Goal: Transaction & Acquisition: Purchase product/service

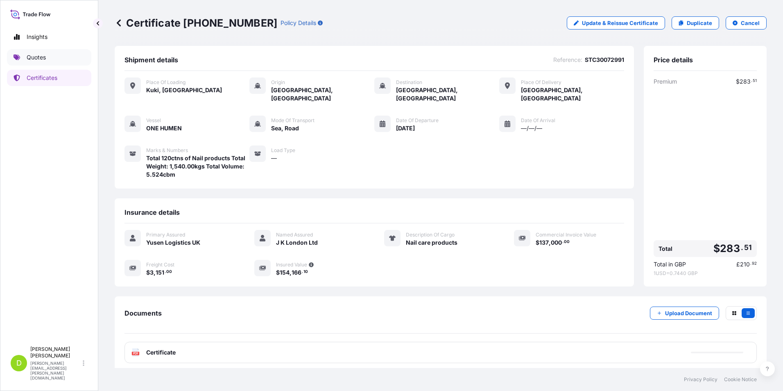
click at [49, 55] on link "Quotes" at bounding box center [49, 57] width 84 height 16
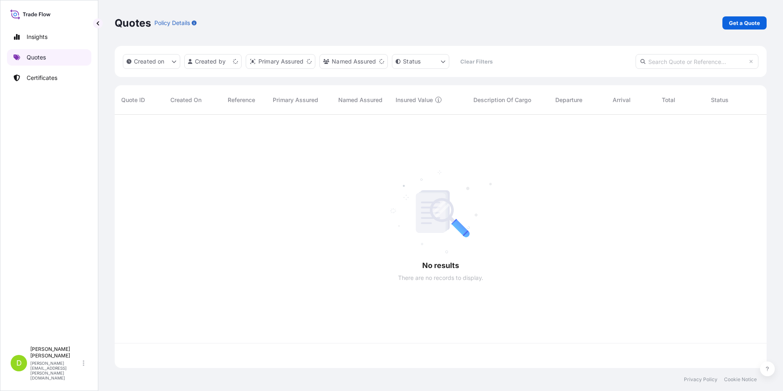
scroll to position [252, 646]
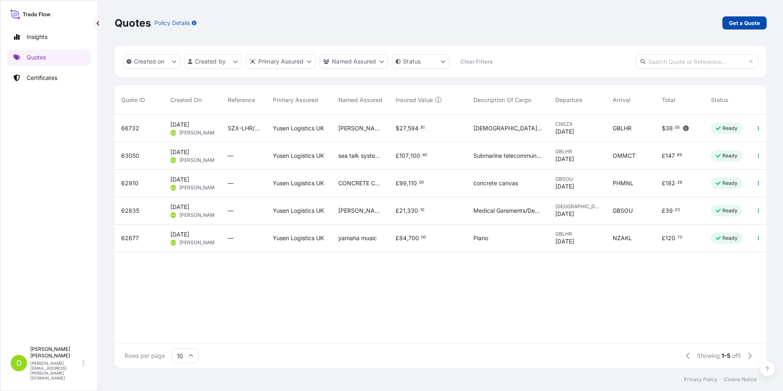
click at [747, 25] on p "Get a Quote" at bounding box center [744, 23] width 31 height 8
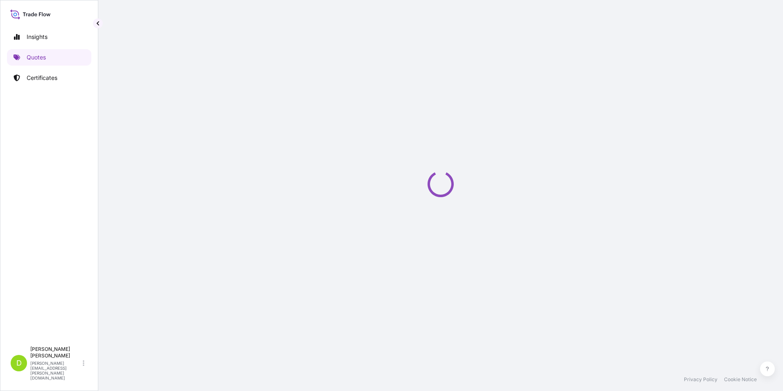
select select "Sea"
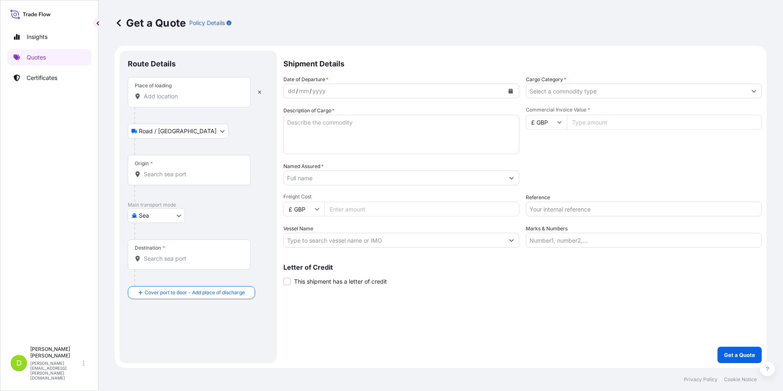
click at [187, 97] on input "Place of loading" at bounding box center [192, 96] width 97 height 8
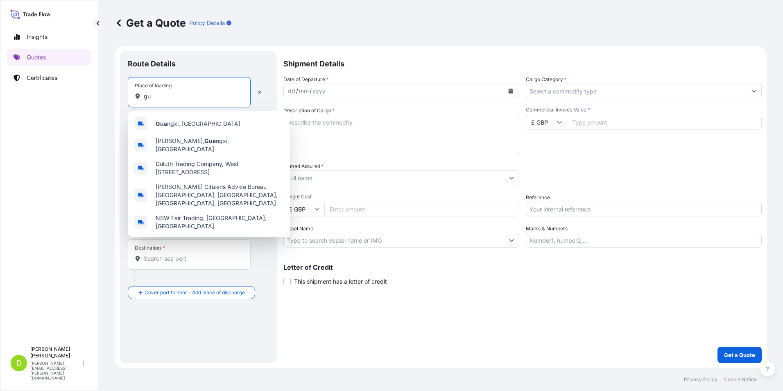
type input "g"
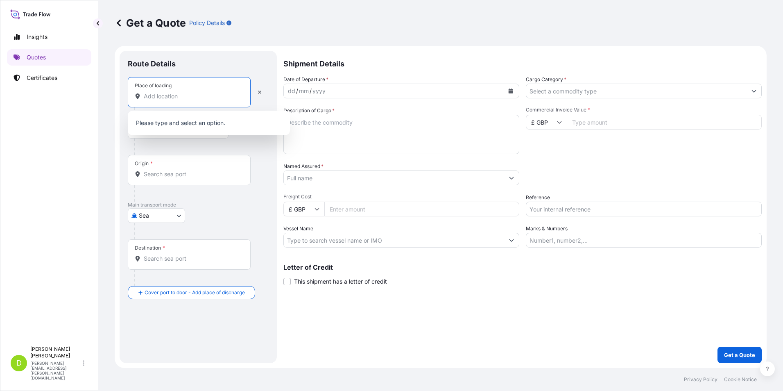
paste input "Side Of Sewage Treatment Plant In [GEOGRAPHIC_DATA] [GEOGRAPHIC_DATA] [GEOGRAPH…"
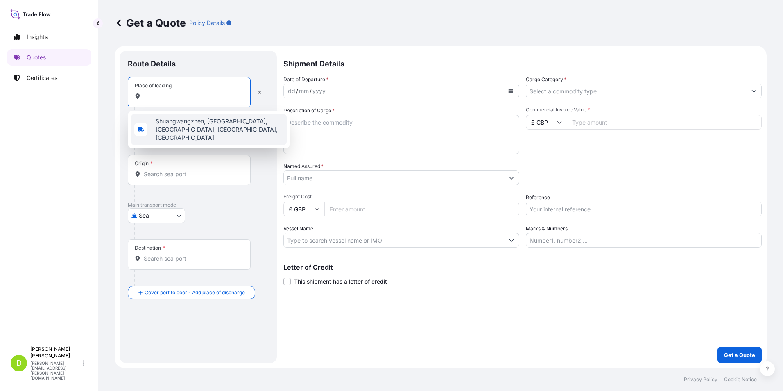
click at [201, 123] on span "Shuangwangzhen, [GEOGRAPHIC_DATA], [GEOGRAPHIC_DATA], [GEOGRAPHIC_DATA], [GEOGR…" at bounding box center [220, 129] width 128 height 25
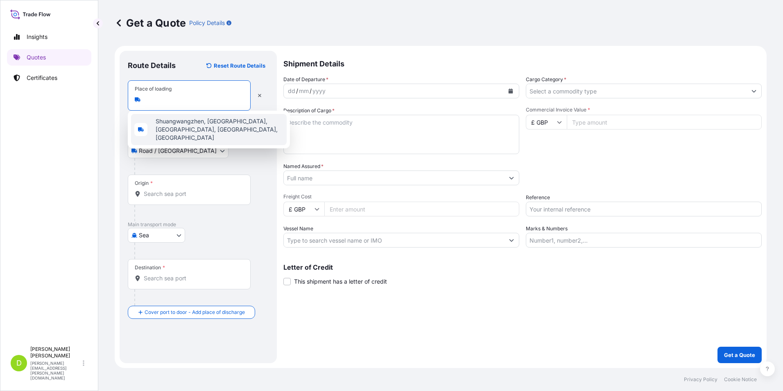
scroll to position [0, 52]
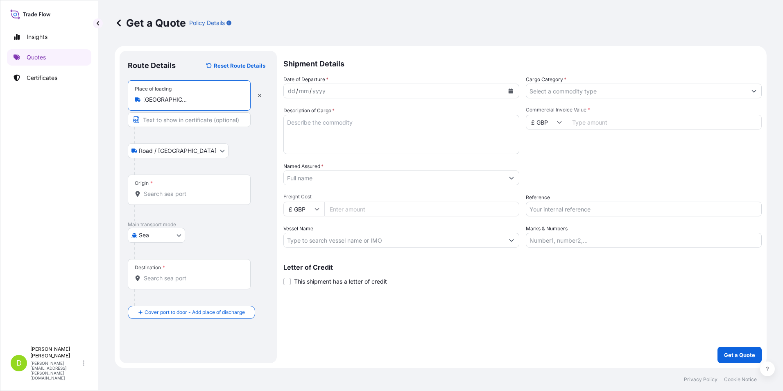
type input "Shuangwangzhen, [GEOGRAPHIC_DATA], [GEOGRAPHIC_DATA], [GEOGRAPHIC_DATA], [GEOGR…"
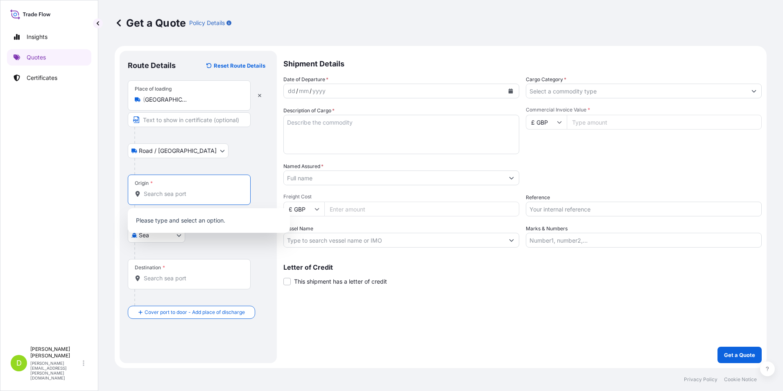
click at [171, 194] on input "Origin *" at bounding box center [192, 194] width 97 height 8
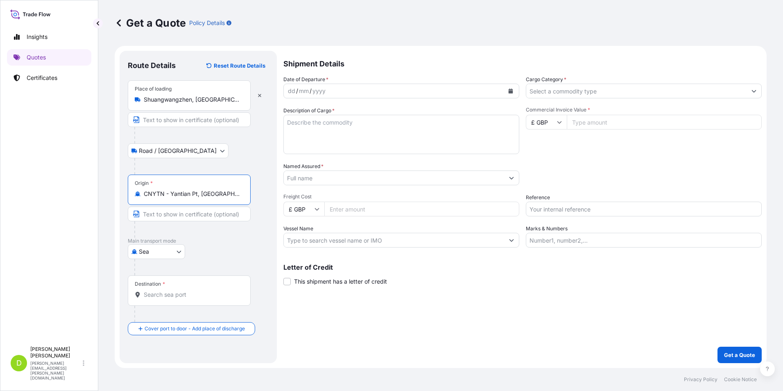
type input "CNYTN - Yantian Pt, [GEOGRAPHIC_DATA]"
click at [169, 292] on input "Destination *" at bounding box center [192, 295] width 97 height 8
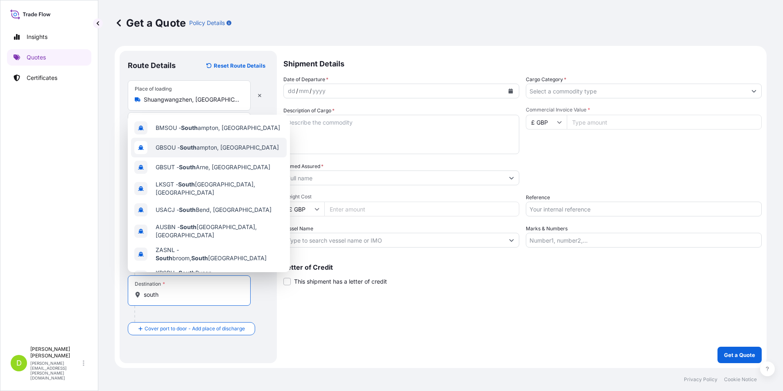
click at [205, 146] on span "GBSOU - [GEOGRAPHIC_DATA], [GEOGRAPHIC_DATA]" at bounding box center [217, 147] width 123 height 8
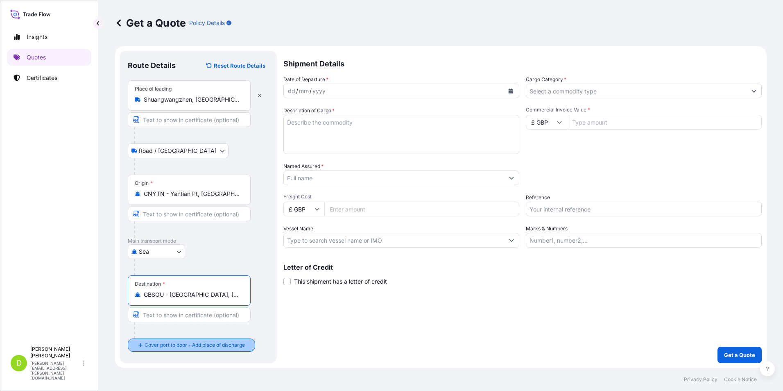
type input "GBSOU - [GEOGRAPHIC_DATA], [GEOGRAPHIC_DATA]"
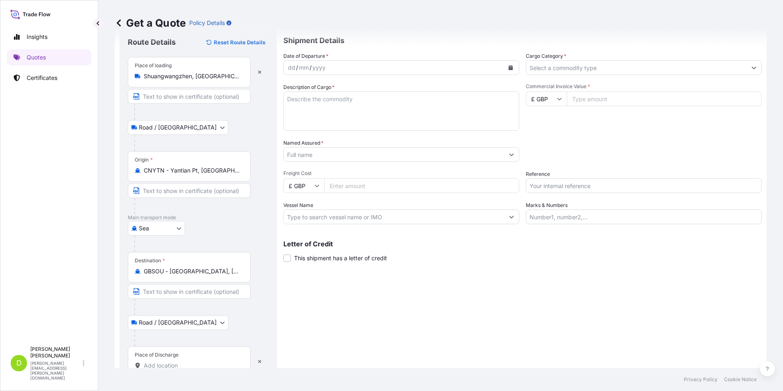
scroll to position [45, 0]
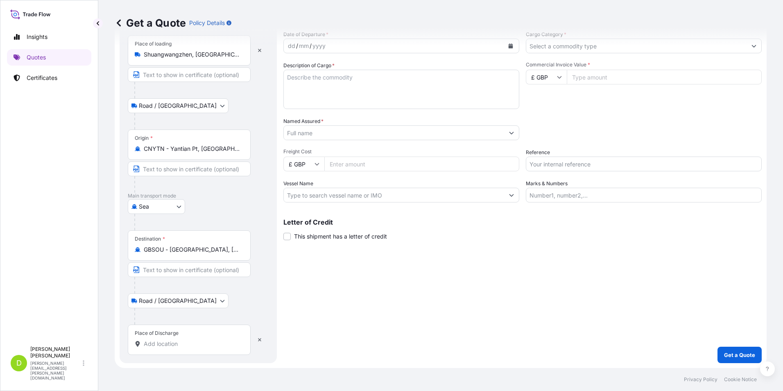
click at [164, 347] on input "Place of Discharge" at bounding box center [192, 344] width 97 height 8
paste input "Accurascale Ltd [STREET_ADDRESS][PERSON_NAME]"
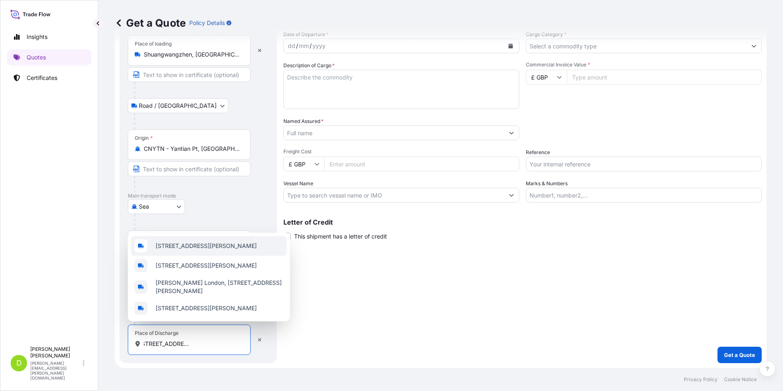
click at [206, 242] on span "[STREET_ADDRESS][PERSON_NAME]" at bounding box center [206, 246] width 101 height 8
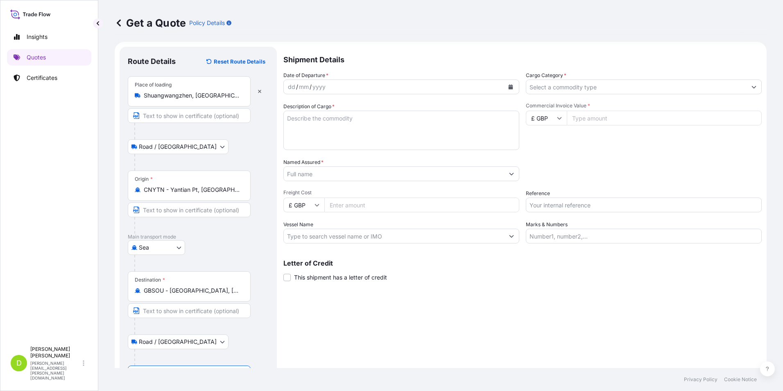
scroll to position [0, 0]
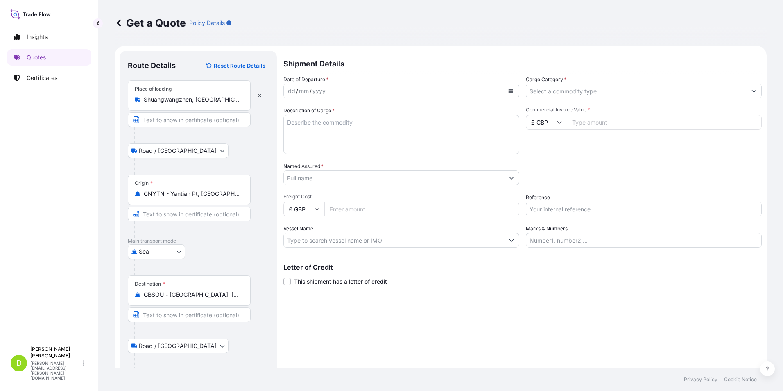
type input "[STREET_ADDRESS][PERSON_NAME]"
click at [509, 91] on icon "Calendar" at bounding box center [511, 91] width 5 height 5
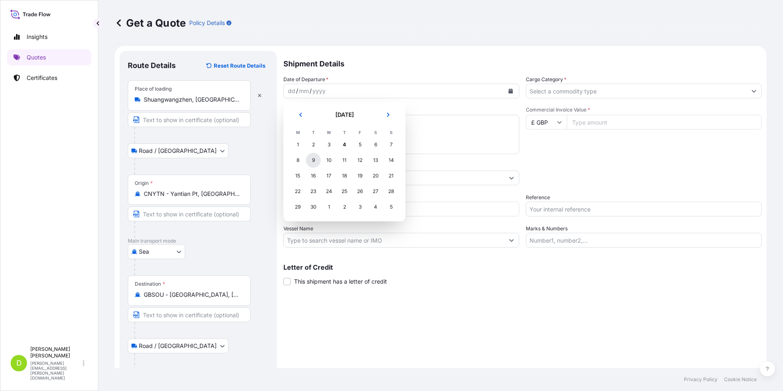
click at [315, 162] on div "9" at bounding box center [313, 160] width 15 height 15
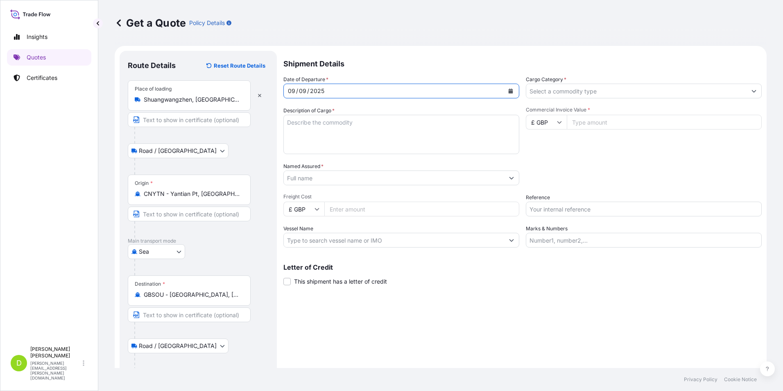
click at [349, 125] on textarea "Description of Cargo *" at bounding box center [402, 134] width 236 height 39
type textarea "Model Trains (new)"
click at [505, 179] on button "Show suggestions" at bounding box center [511, 177] width 15 height 15
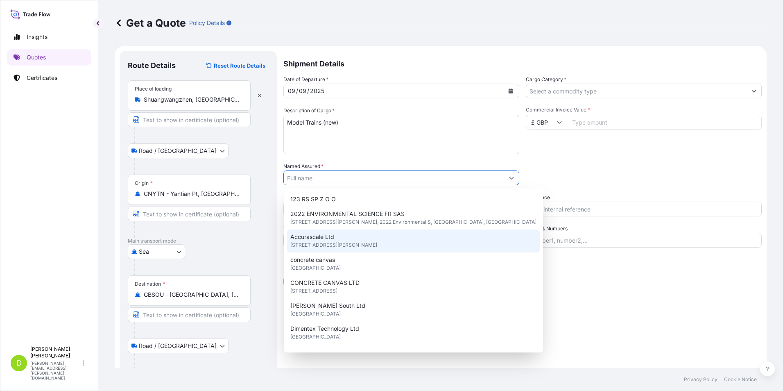
click at [396, 239] on div "Accurascale Ltd [STREET_ADDRESS][PERSON_NAME]" at bounding box center [413, 240] width 253 height 23
type input "Accurascale Ltd"
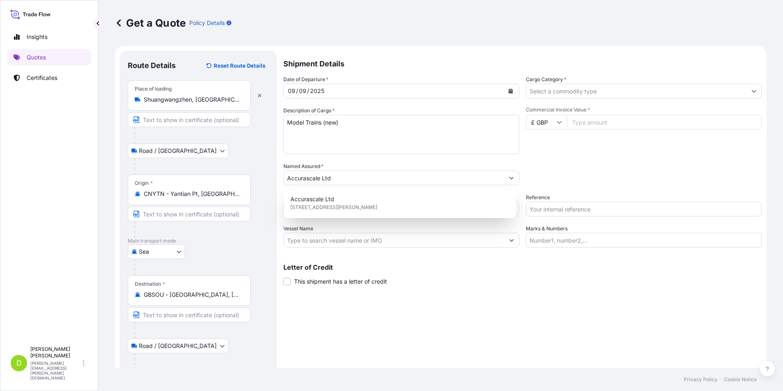
click at [506, 276] on div "Letter of Credit This shipment has a letter of credit Letter of credit * Letter…" at bounding box center [523, 275] width 479 height 22
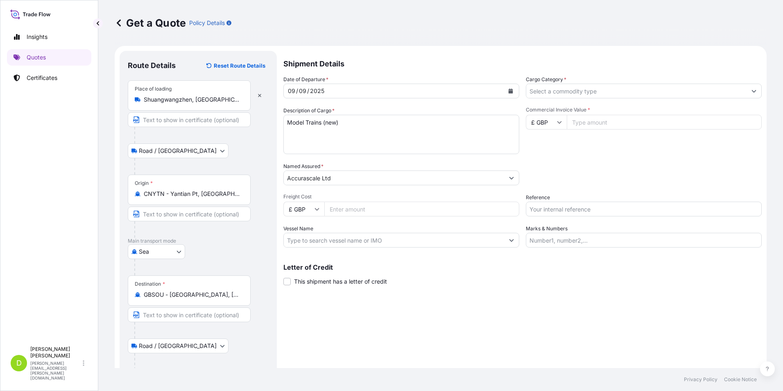
click at [318, 211] on icon at bounding box center [317, 209] width 5 height 5
click at [299, 265] on div "$ USD" at bounding box center [304, 266] width 34 height 16
type input "$ USD"
click at [350, 209] on input "Freight Cost" at bounding box center [422, 209] width 195 height 15
type input "3304"
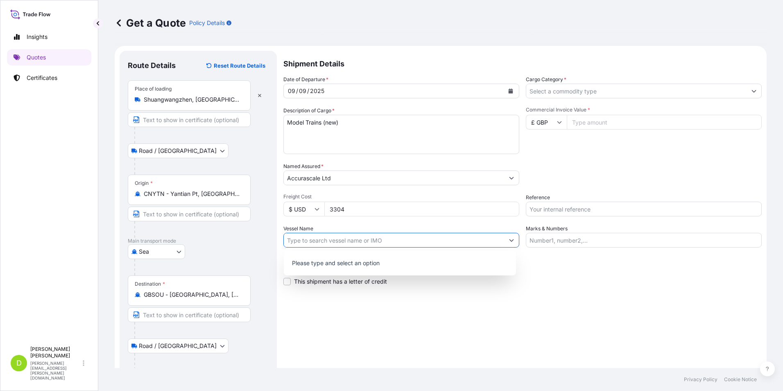
click at [511, 237] on button "Show suggestions" at bounding box center [511, 240] width 15 height 15
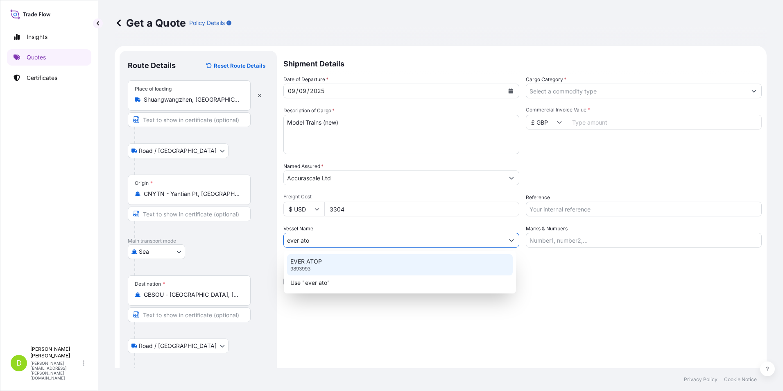
click at [304, 263] on p "EVER ATOP" at bounding box center [307, 261] width 32 height 8
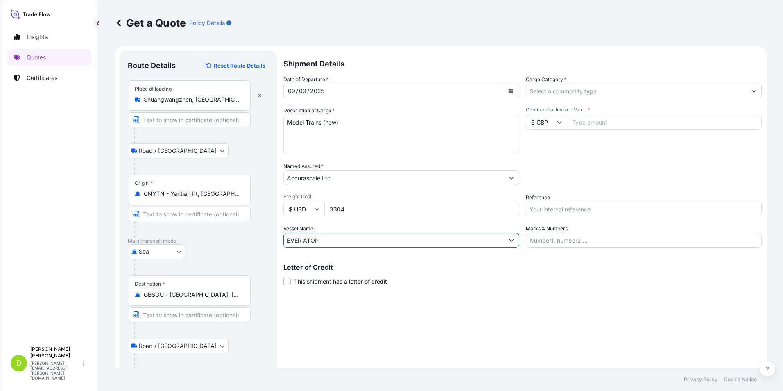
type input "EVER ATOP"
click at [752, 92] on icon "Show suggestions" at bounding box center [754, 91] width 5 height 5
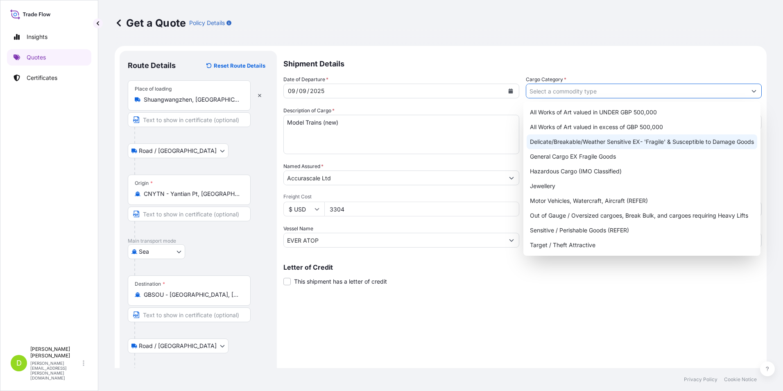
click at [643, 138] on div "Delicate/Breakable/Weather Sensitive EX- 'Fragile' & Susceptible to Damage Goods" at bounding box center [642, 141] width 231 height 15
type input "Delicate/Breakable/Weather Sensitive EX- 'Fragile' & Susceptible to Damage Goods"
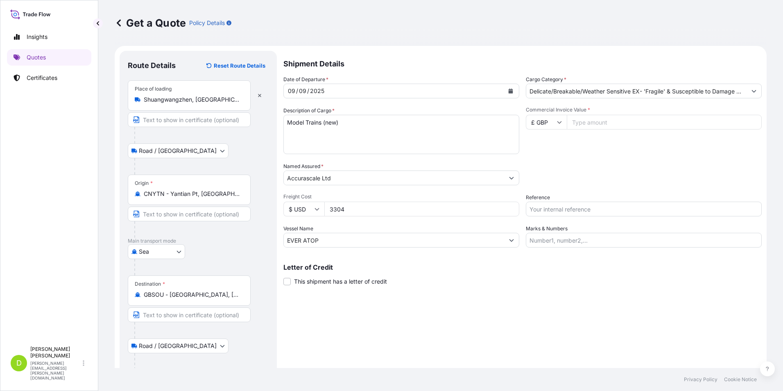
click at [556, 125] on input "£ GBP" at bounding box center [546, 122] width 41 height 15
click at [545, 177] on div "$ USD" at bounding box center [544, 179] width 34 height 16
type input "$ USD"
click at [631, 123] on input "Commercial Invoice Value *" at bounding box center [664, 122] width 195 height 15
type input "125136"
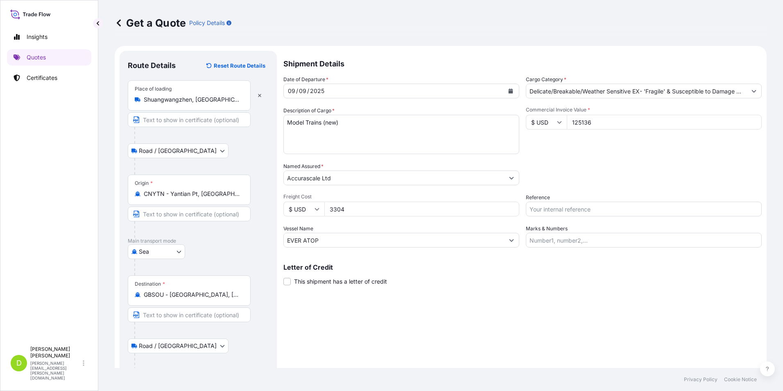
click at [649, 212] on input "Reference" at bounding box center [644, 209] width 236 height 15
click at [600, 240] on input "Marks & Numbers" at bounding box center [644, 240] width 236 height 15
click at [543, 240] on input "Marks & Numbers" at bounding box center [644, 240] width 236 height 15
paste input ": 1 x 20GP"
click at [571, 243] on input ": 1 x 20GP" at bounding box center [644, 240] width 236 height 15
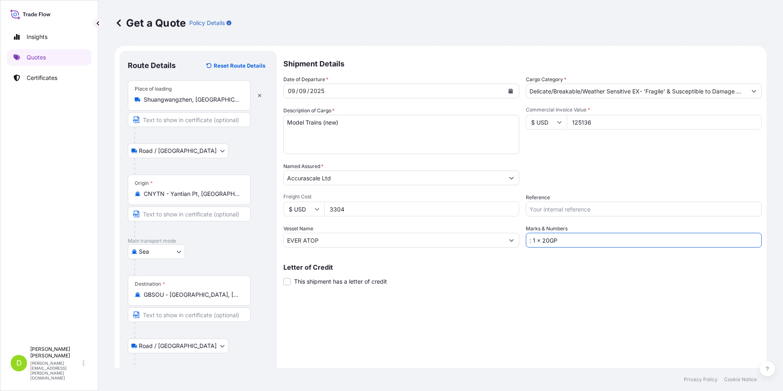
paste input "5plts of model trains (new) 1942kgs/11.04m3"
click at [718, 240] on input ": 1 x 20GP 5plts of model trains (new) 1942kgs/11.04m3," at bounding box center [644, 240] width 236 height 15
paste input "4plts of model trains (new) 904kgs/7.596m3"
type input ": 1 x 20GP 5plts of model trains (new) 1942kgs/11.04m3,4plts of model trains (n…"
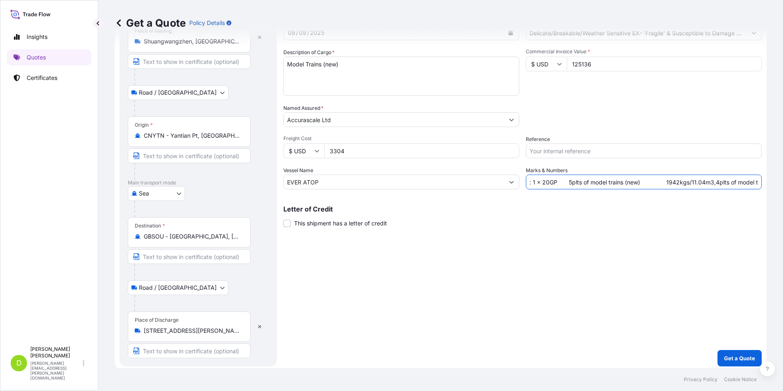
scroll to position [61, 0]
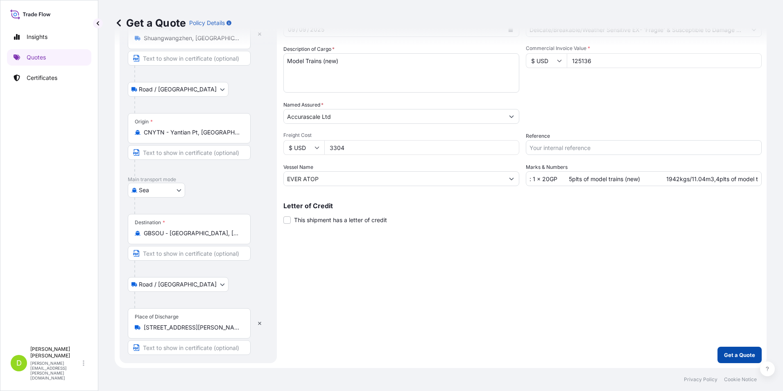
click at [729, 357] on p "Get a Quote" at bounding box center [739, 355] width 31 height 8
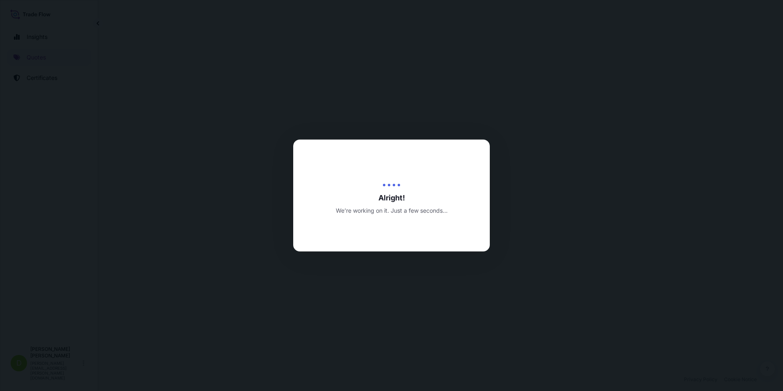
select select "Road / [GEOGRAPHIC_DATA]"
select select "Sea"
select select "Road / [GEOGRAPHIC_DATA]"
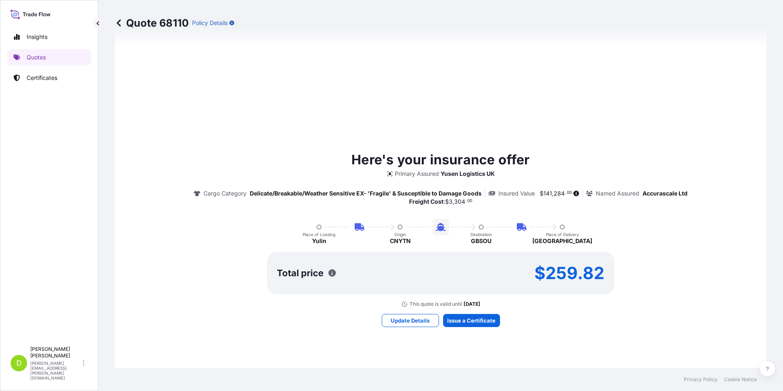
scroll to position [516, 0]
